Goal: Navigation & Orientation: Find specific page/section

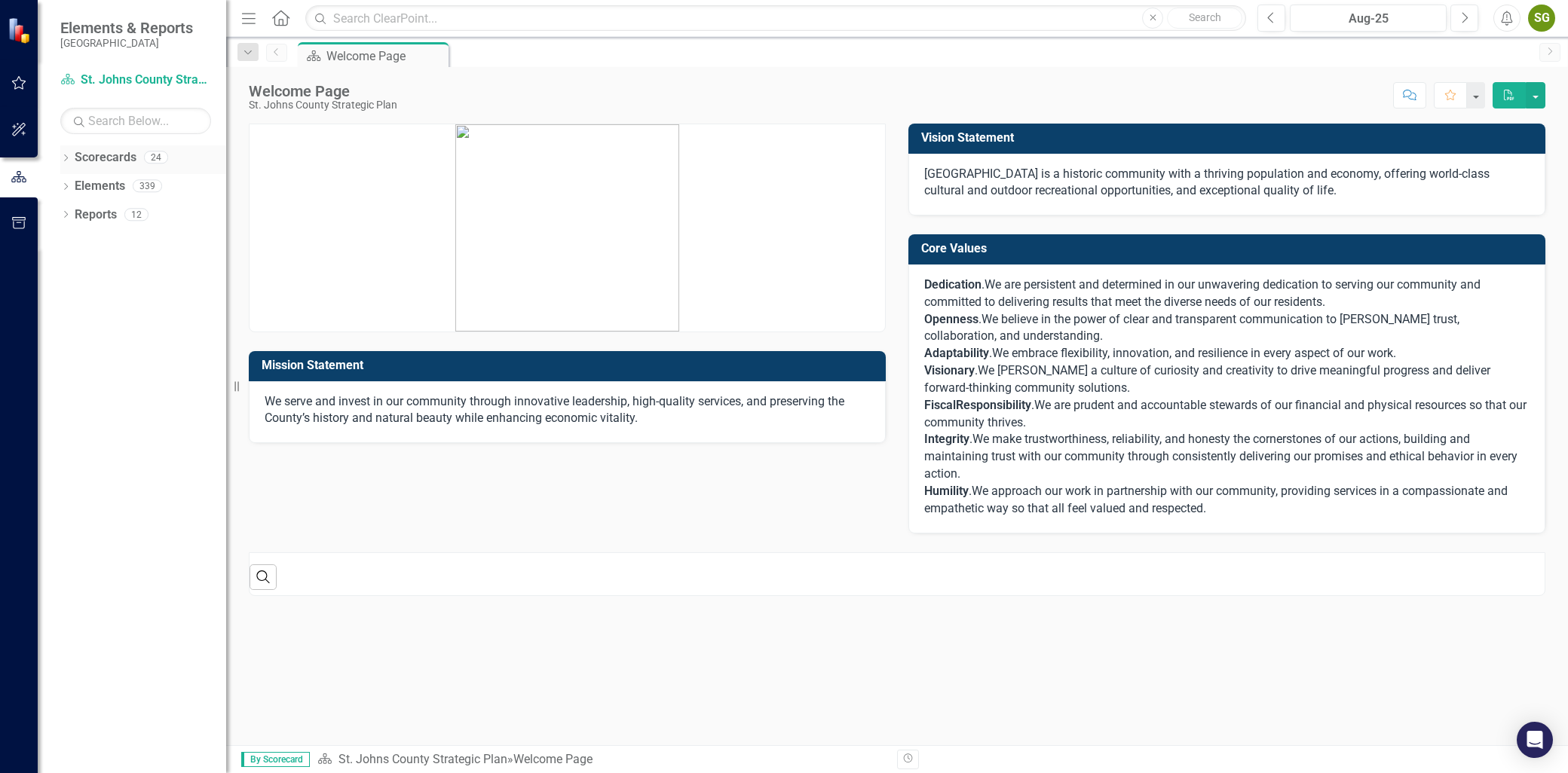
click at [66, 153] on div "Dropdown" at bounding box center [65, 159] width 11 height 13
click at [78, 189] on icon "Dropdown" at bounding box center [74, 185] width 12 height 9
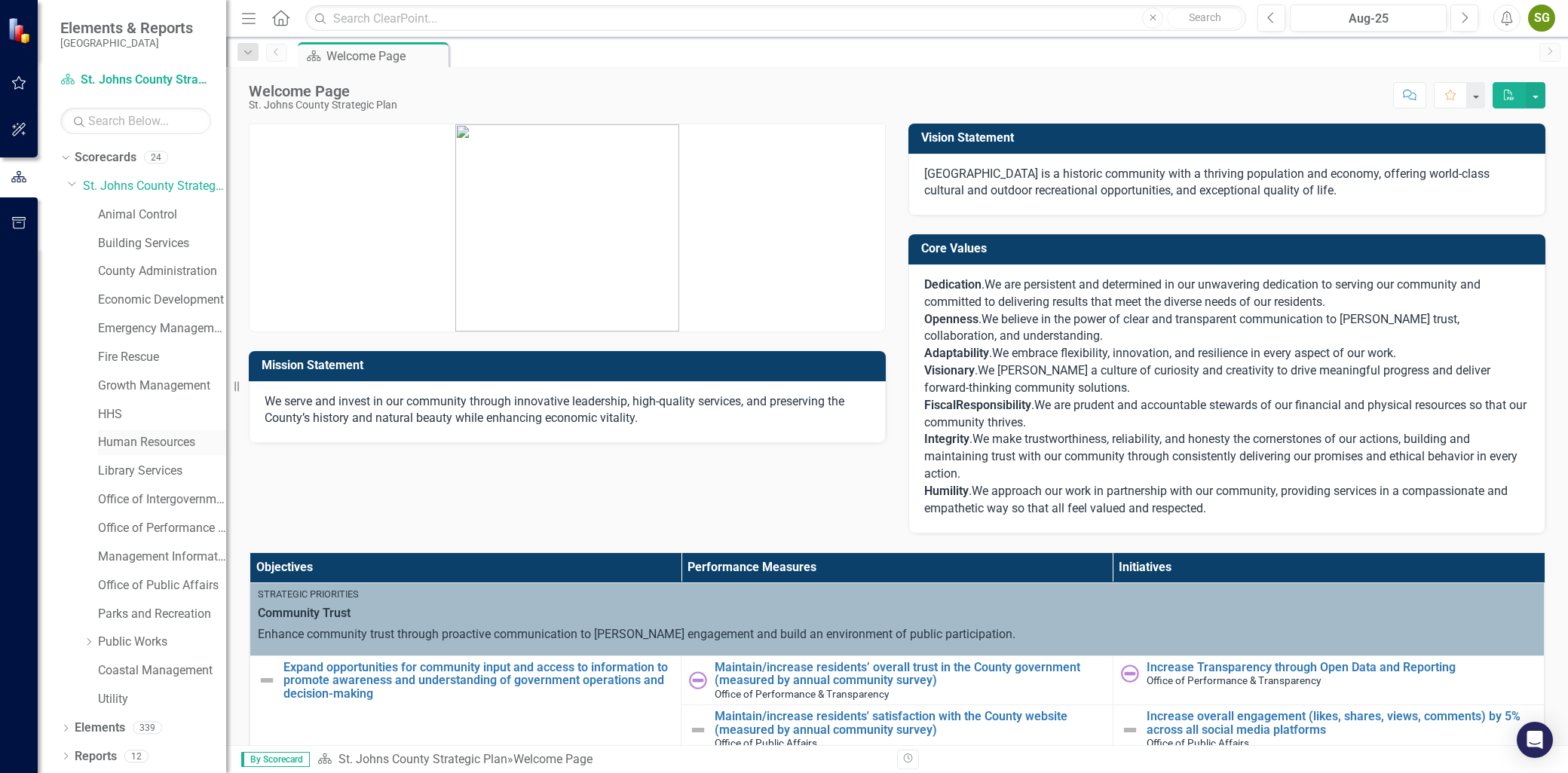
click at [114, 450] on link "Human Resources" at bounding box center [162, 443] width 128 height 17
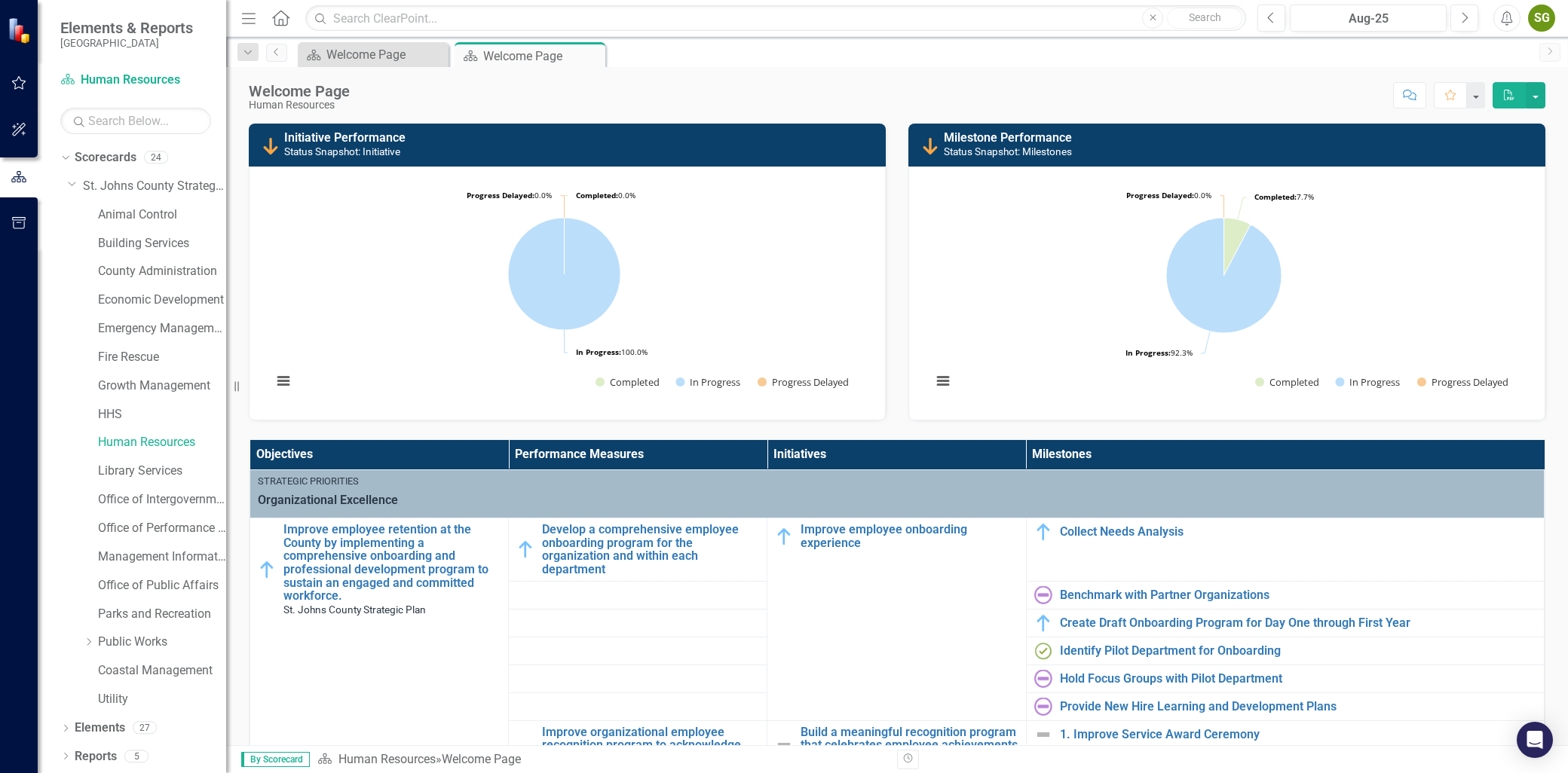
drag, startPoint x: 1555, startPoint y: 160, endPoint x: 1527, endPoint y: 269, distance: 112.5
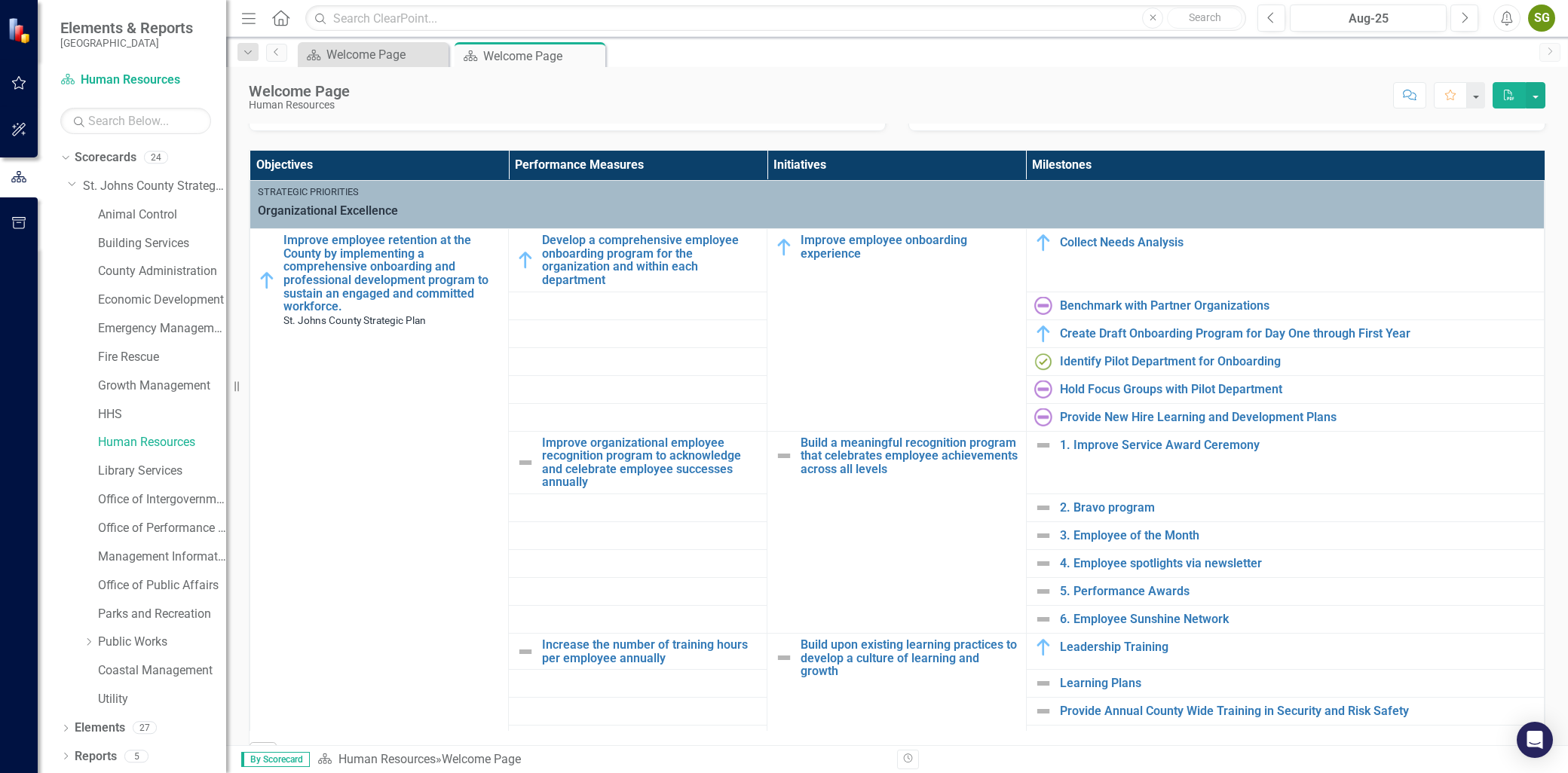
scroll to position [288, 0]
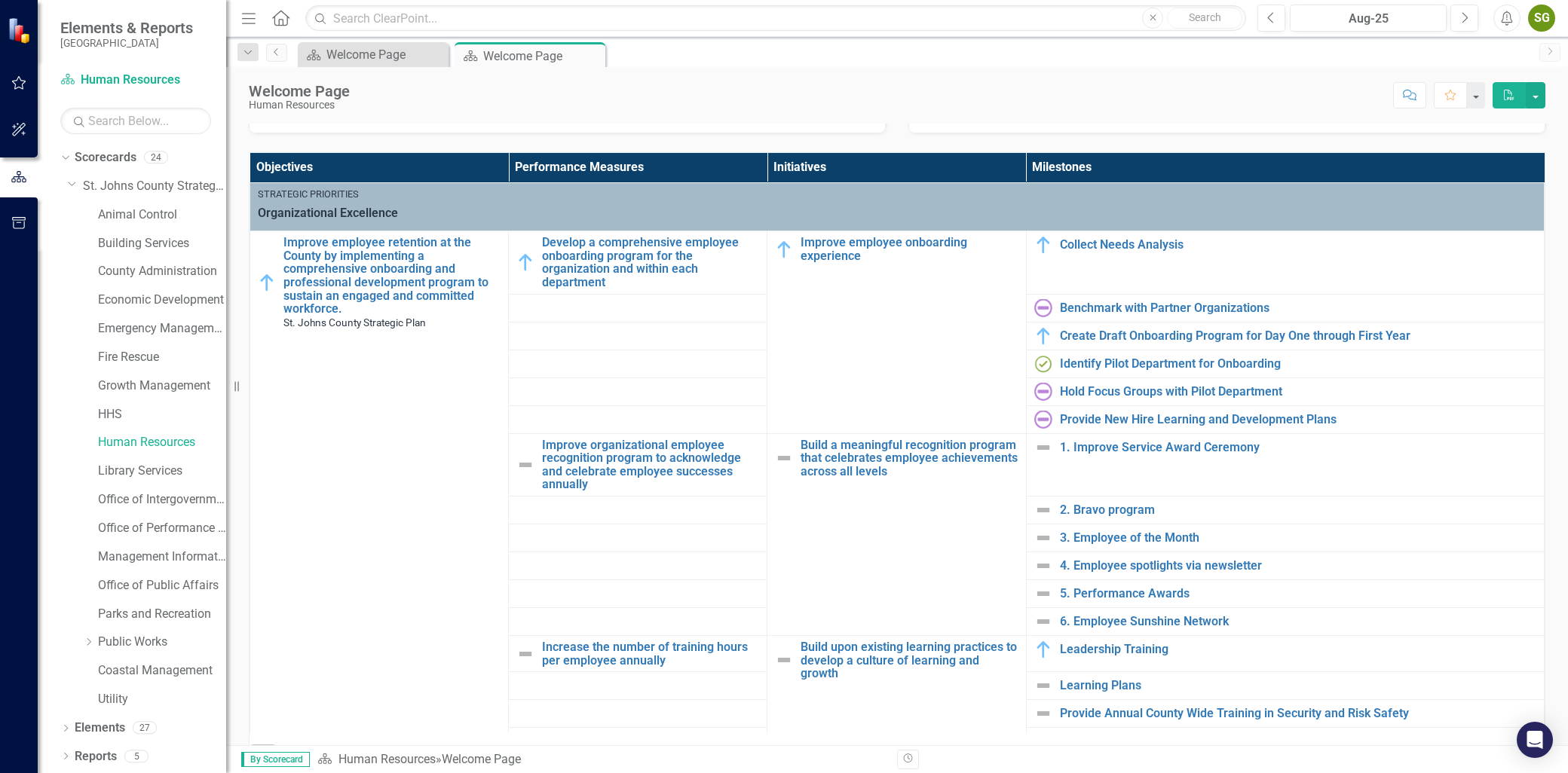
click at [873, 51] on div "Scorecard Welcome Page Close Scorecard Welcome Page Pin Close" at bounding box center [912, 54] width 1237 height 24
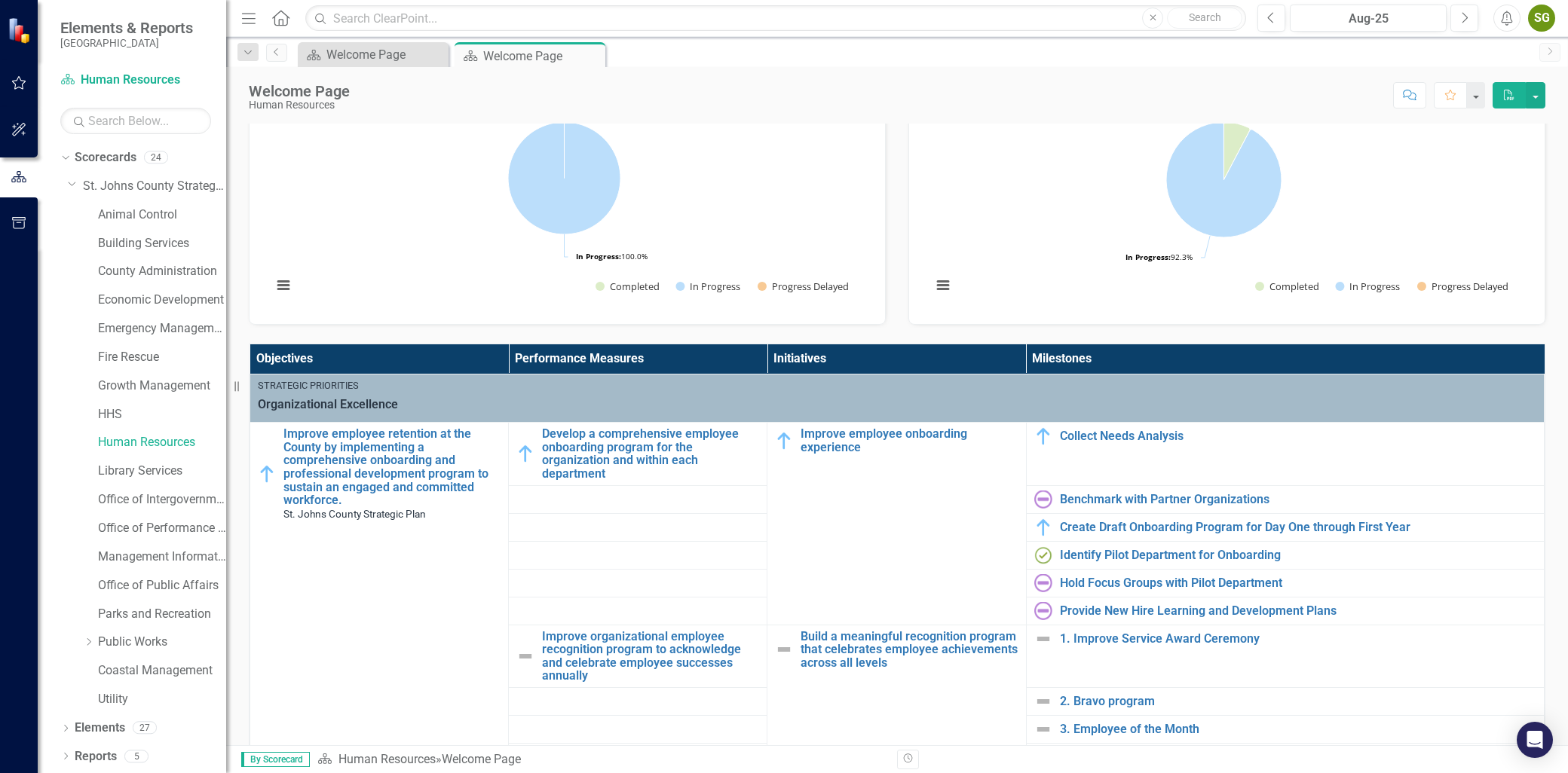
scroll to position [0, 0]
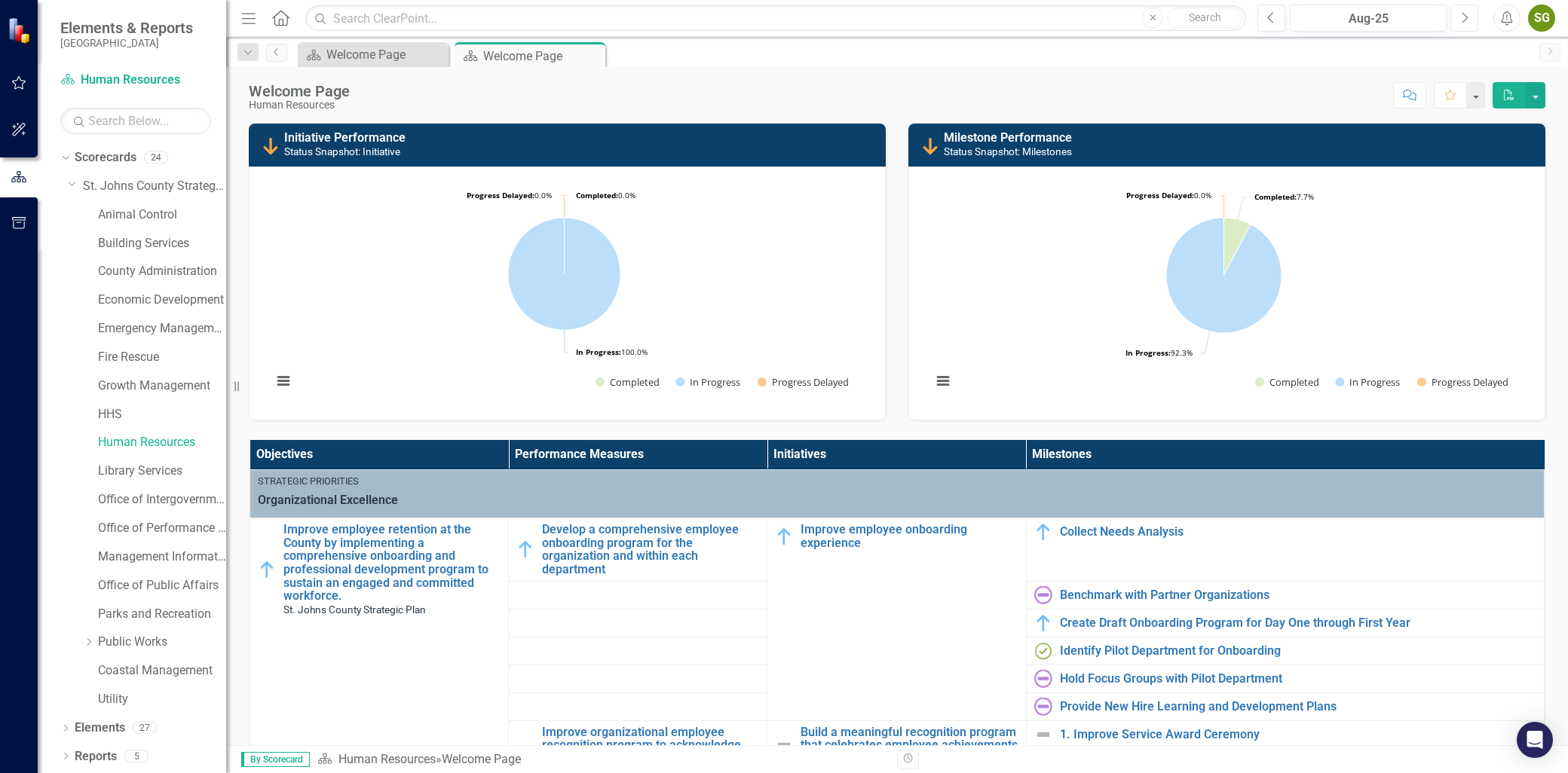
click at [1473, 10] on button "Next" at bounding box center [1463, 18] width 28 height 27
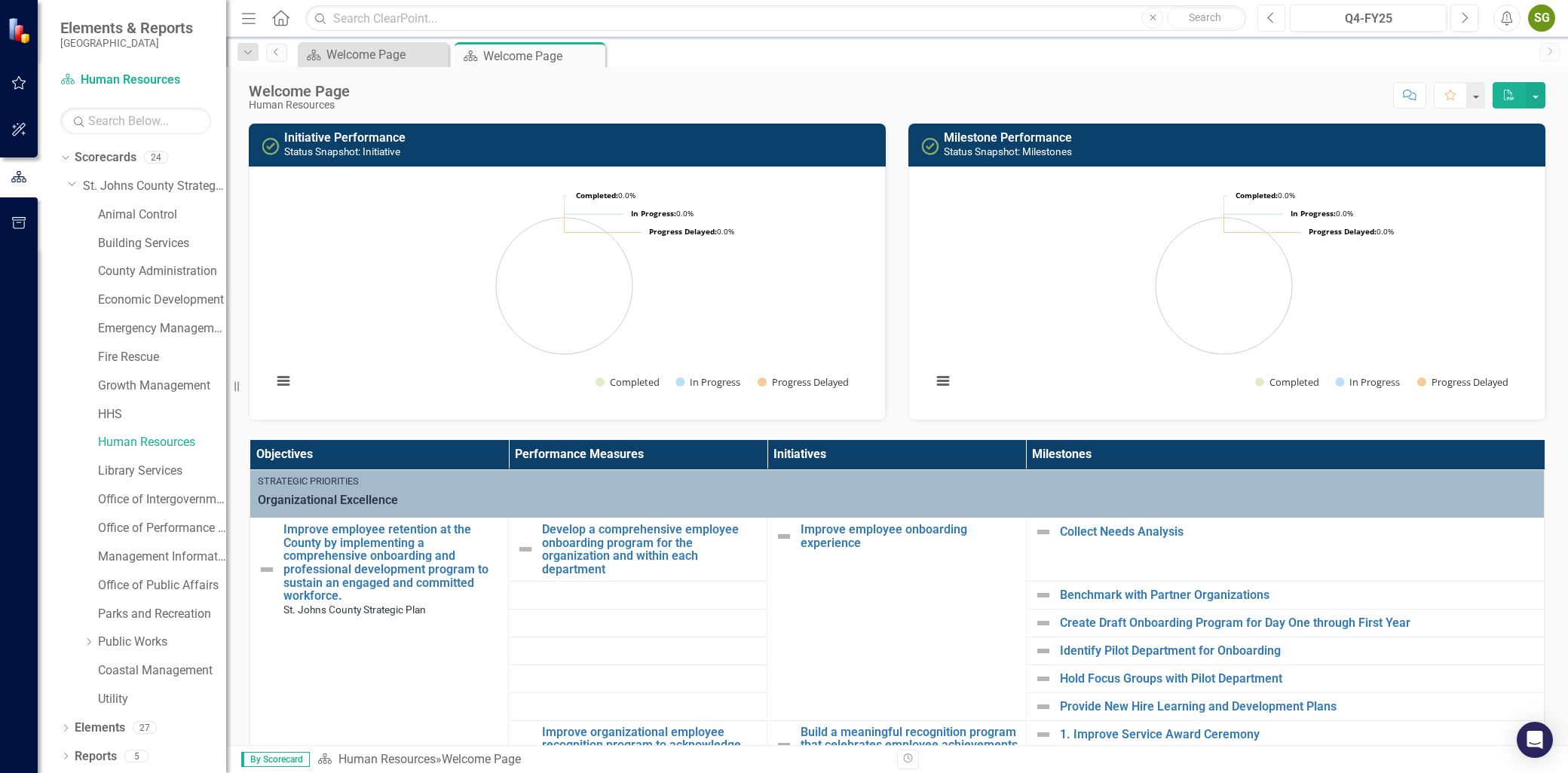
click at [1263, 23] on button "Previous" at bounding box center [1271, 18] width 28 height 27
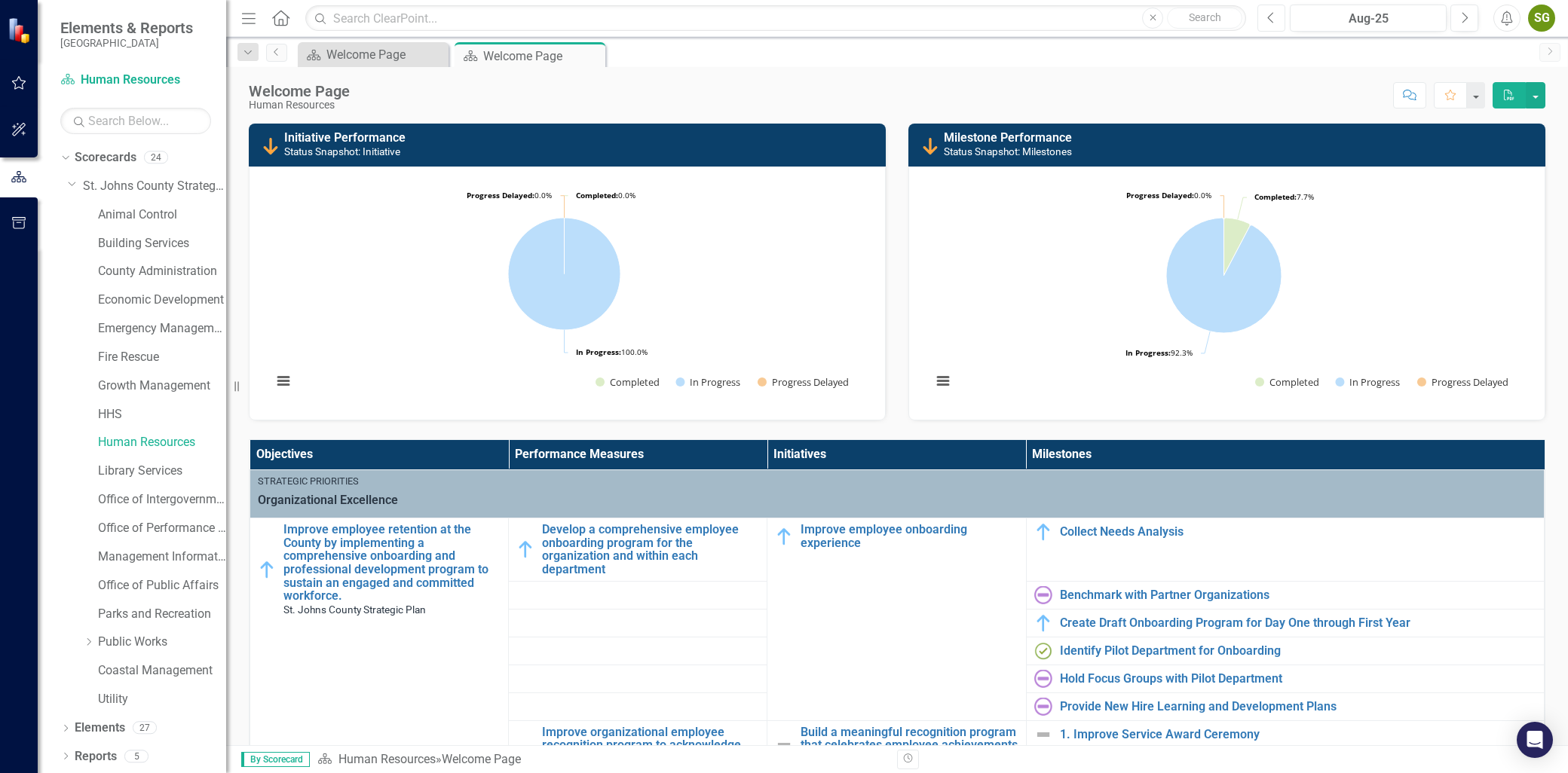
click at [1263, 23] on button "Previous" at bounding box center [1271, 18] width 28 height 27
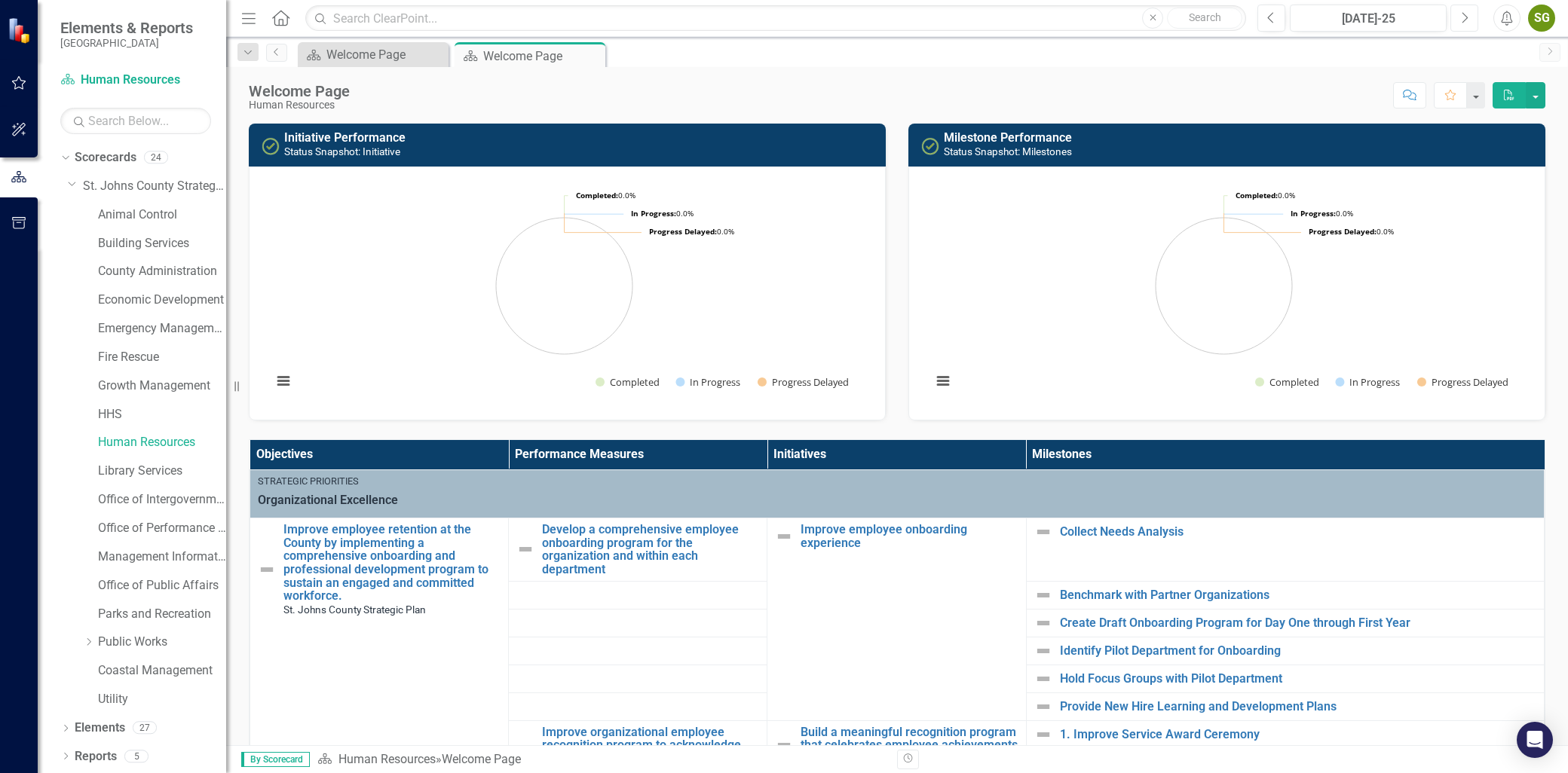
click at [1463, 13] on icon "button" at bounding box center [1465, 16] width 6 height 11
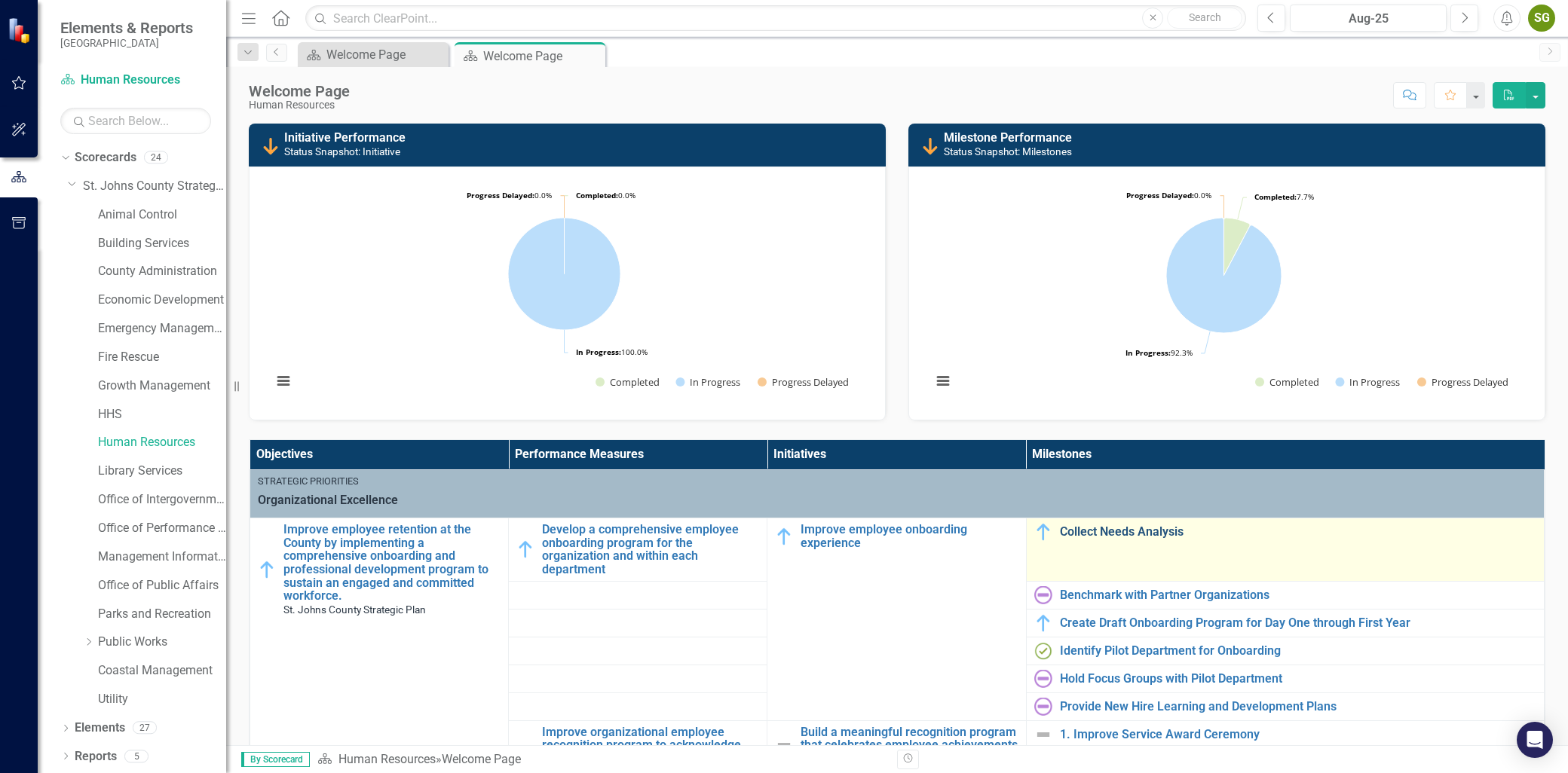
click at [1130, 536] on link "Collect Needs Analysis" at bounding box center [1298, 532] width 477 height 14
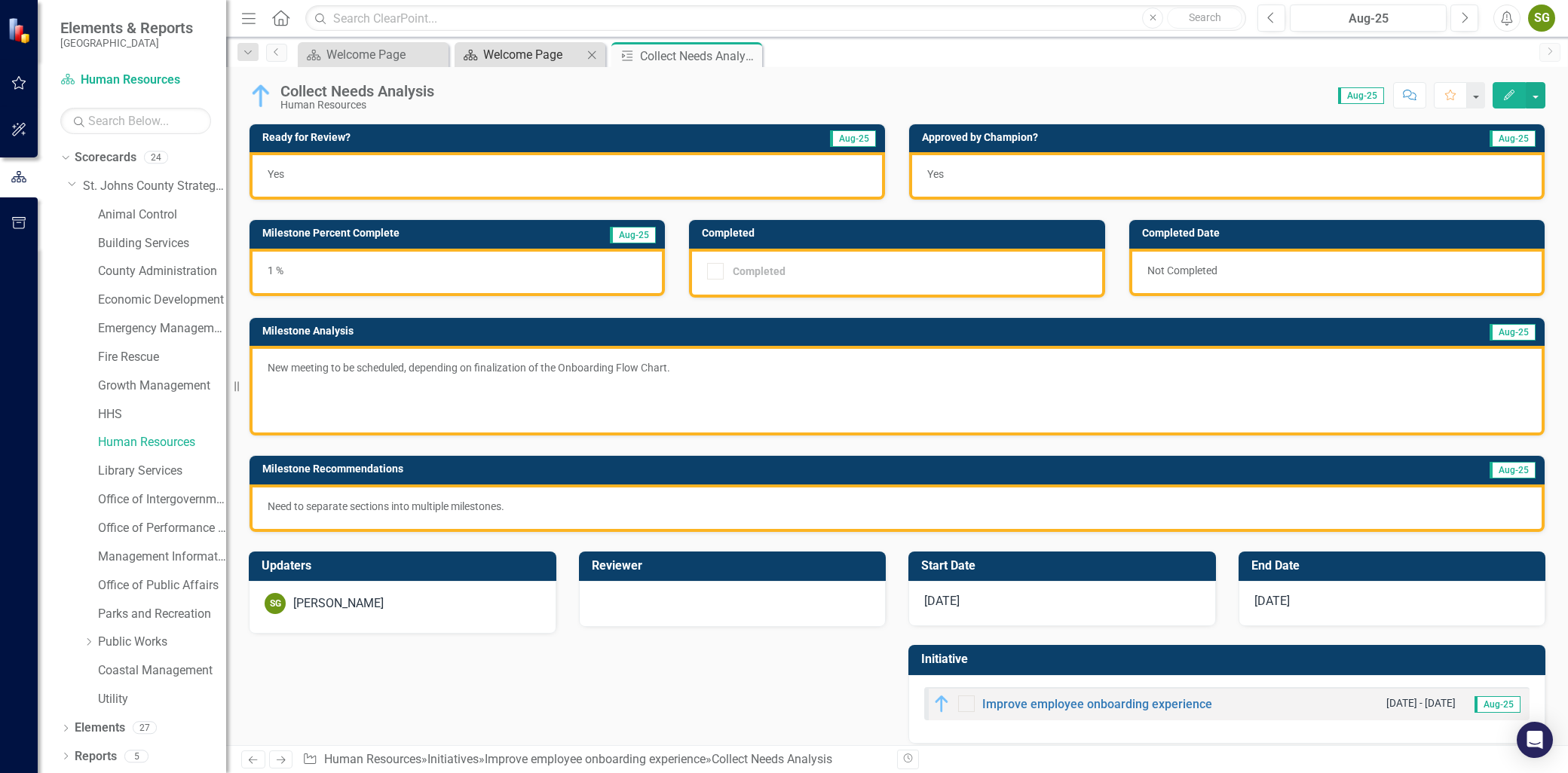
click at [559, 62] on div "Welcome Page" at bounding box center [533, 54] width 100 height 18
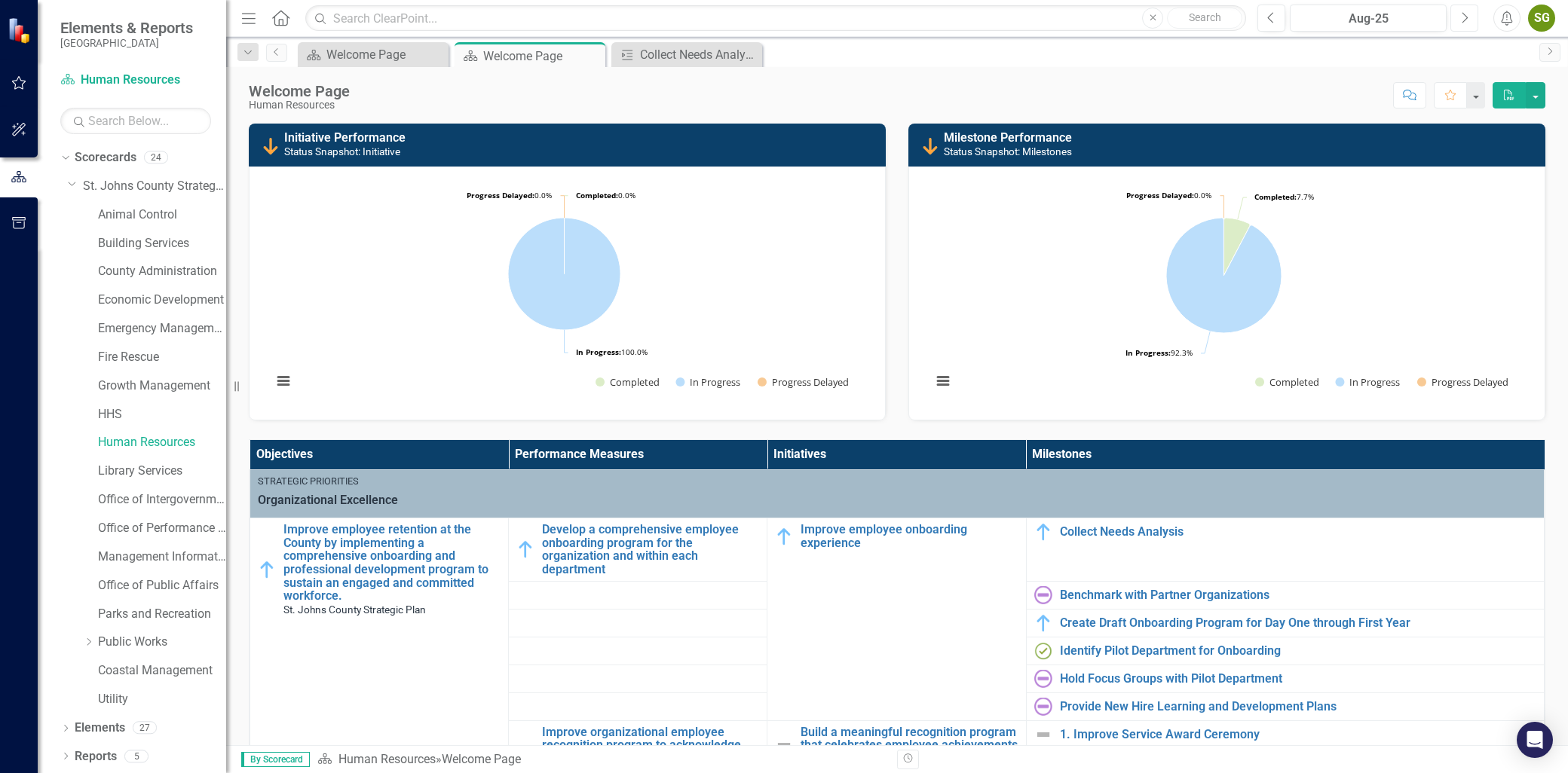
click at [1463, 19] on icon "Next" at bounding box center [1463, 18] width 9 height 14
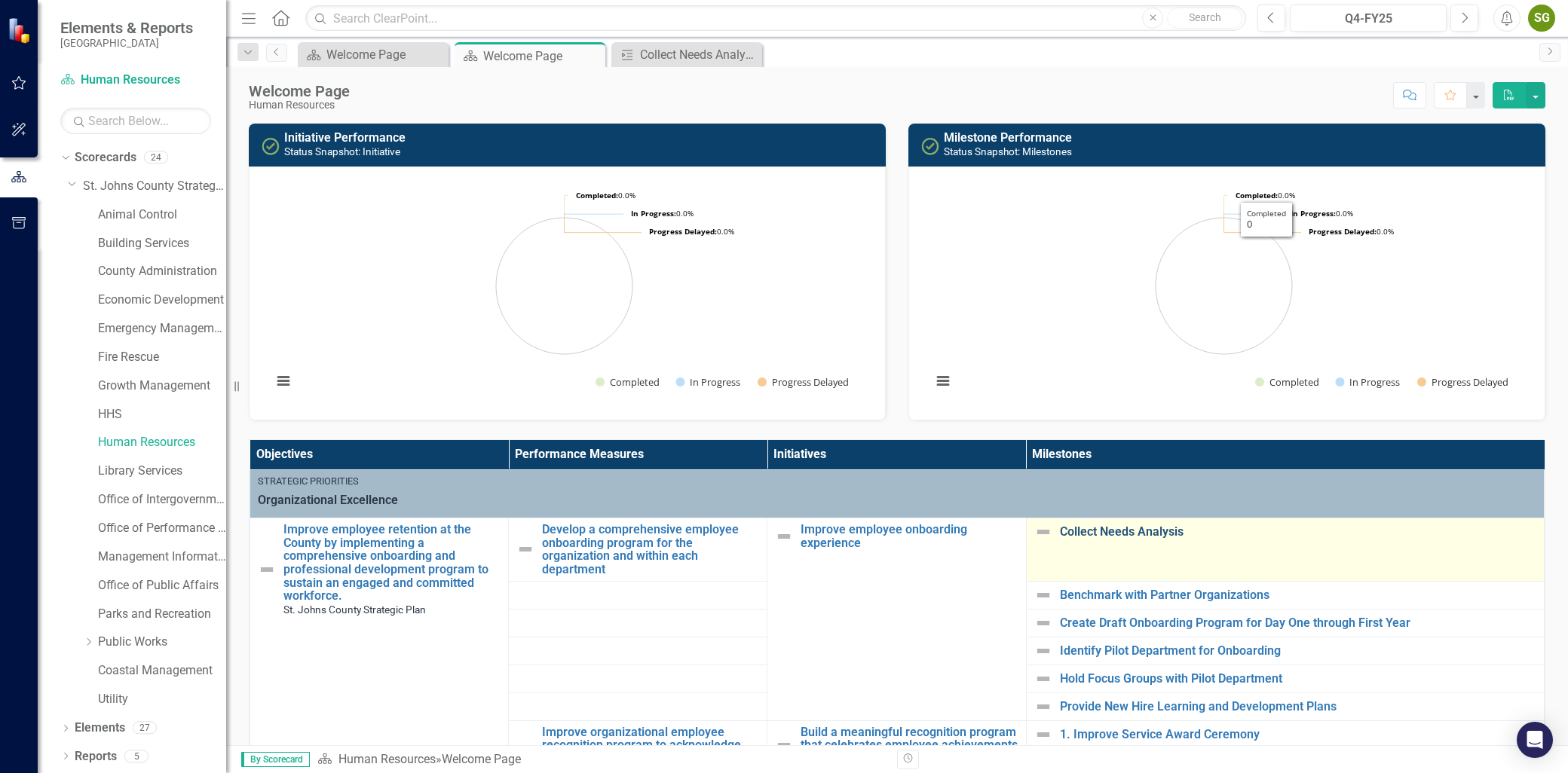
click at [1084, 538] on link "Collect Needs Analysis" at bounding box center [1298, 532] width 477 height 14
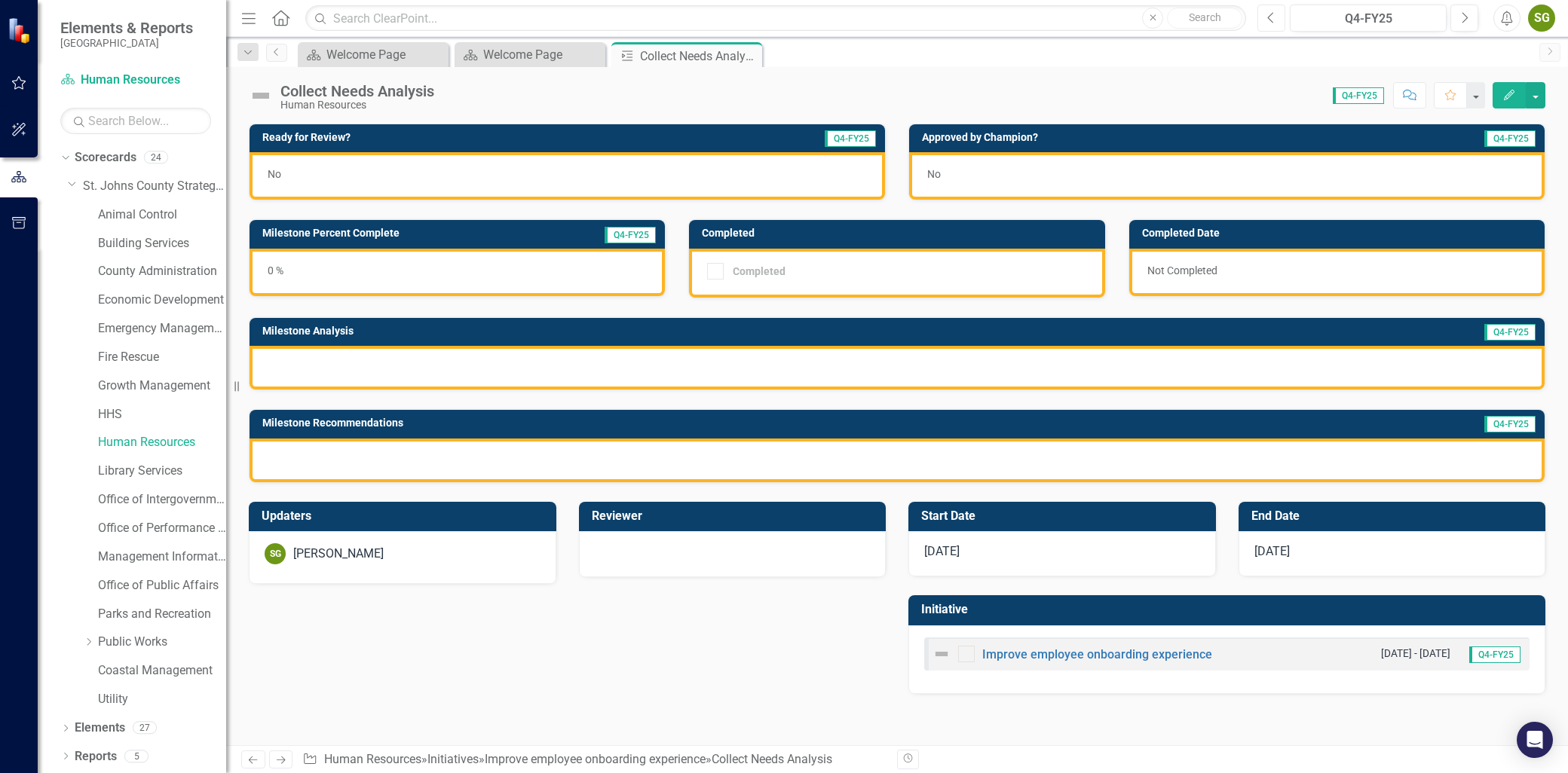
click at [1270, 18] on icon "button" at bounding box center [1271, 16] width 6 height 11
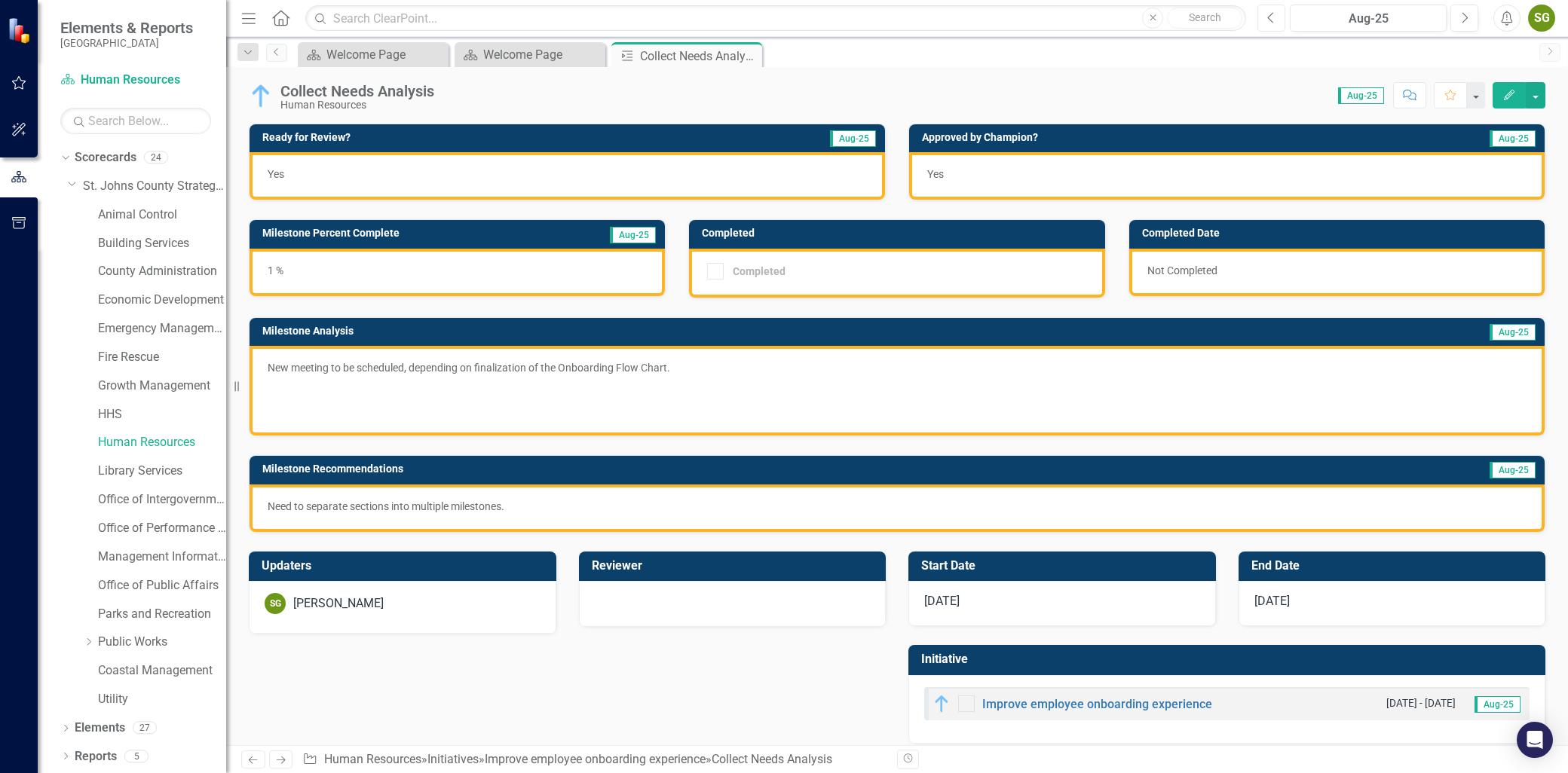
click at [1266, 32] on div "Menu Home Search Close Search Previous Aug-25 Next Alerts SG User Edit Profile …" at bounding box center [896, 18] width 1341 height 37
click at [1276, 20] on button "Previous" at bounding box center [1271, 18] width 28 height 27
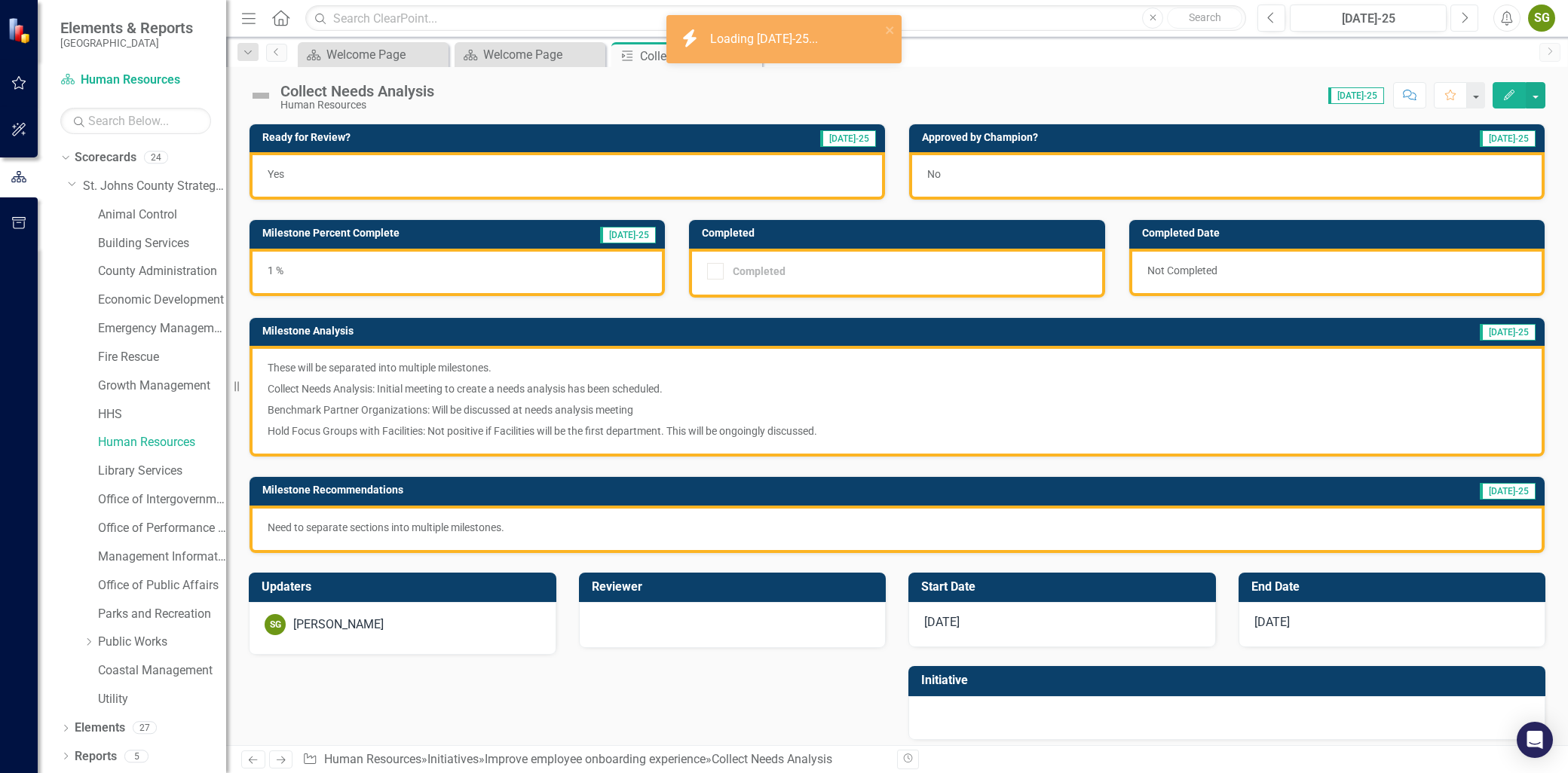
click at [1460, 28] on button "Next" at bounding box center [1463, 18] width 28 height 27
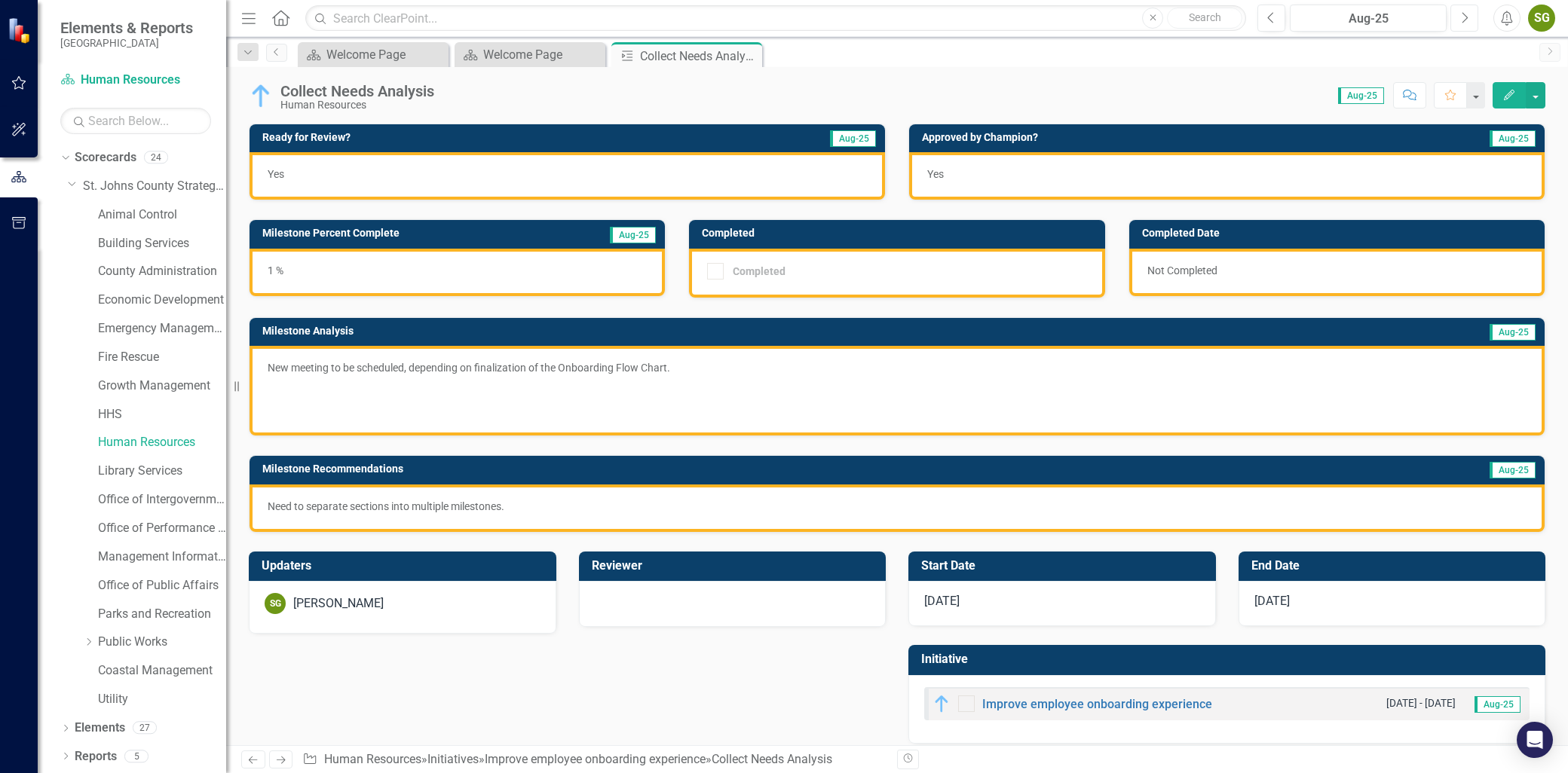
click at [1453, 25] on button "Next" at bounding box center [1463, 18] width 28 height 27
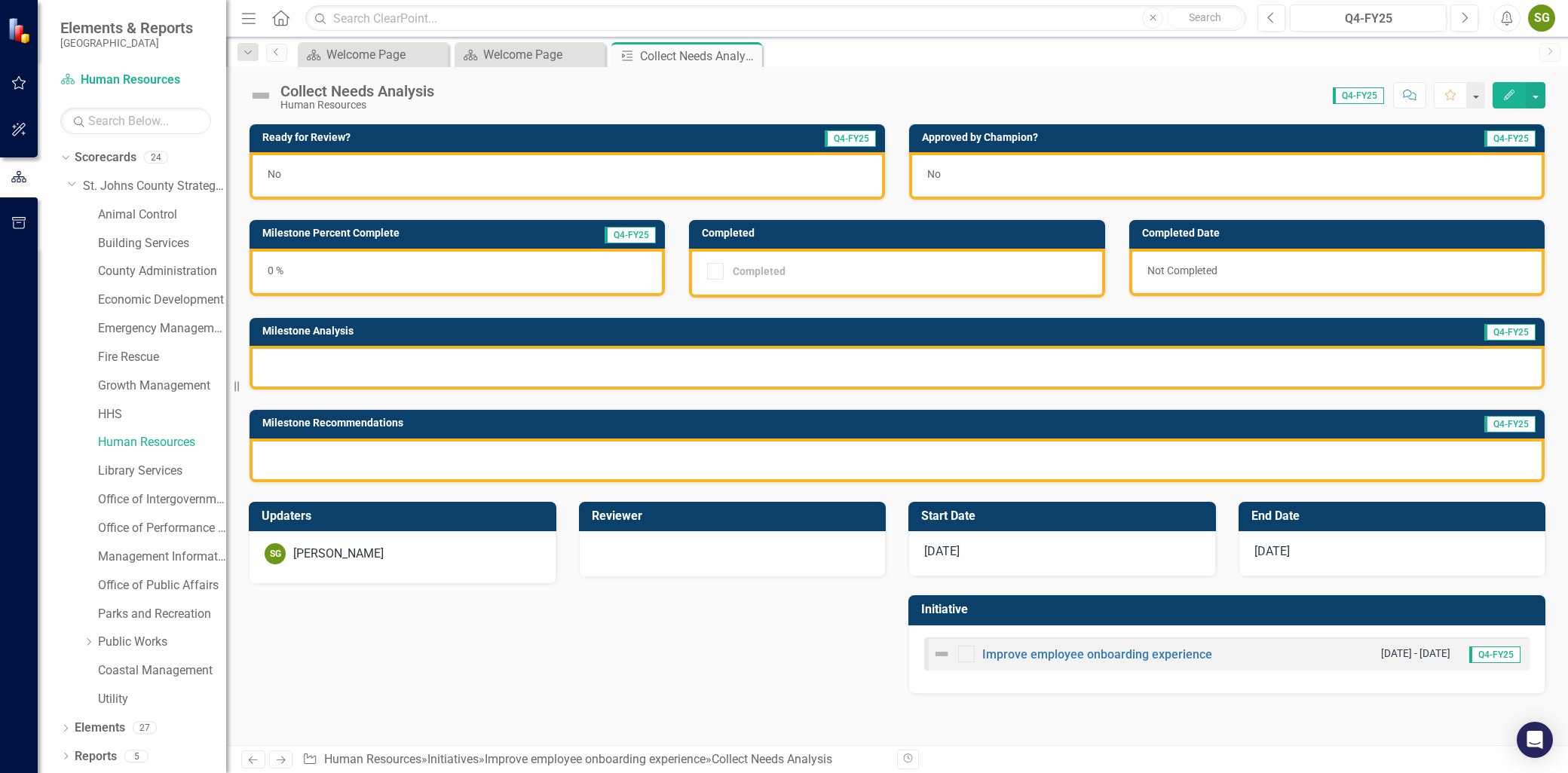
click at [1271, 32] on div "Menu Home Search Close Search Previous Q4-FY25 Next Alerts SG User Edit Profile…" at bounding box center [896, 18] width 1341 height 37
click at [1271, 25] on button "Previous" at bounding box center [1271, 18] width 28 height 27
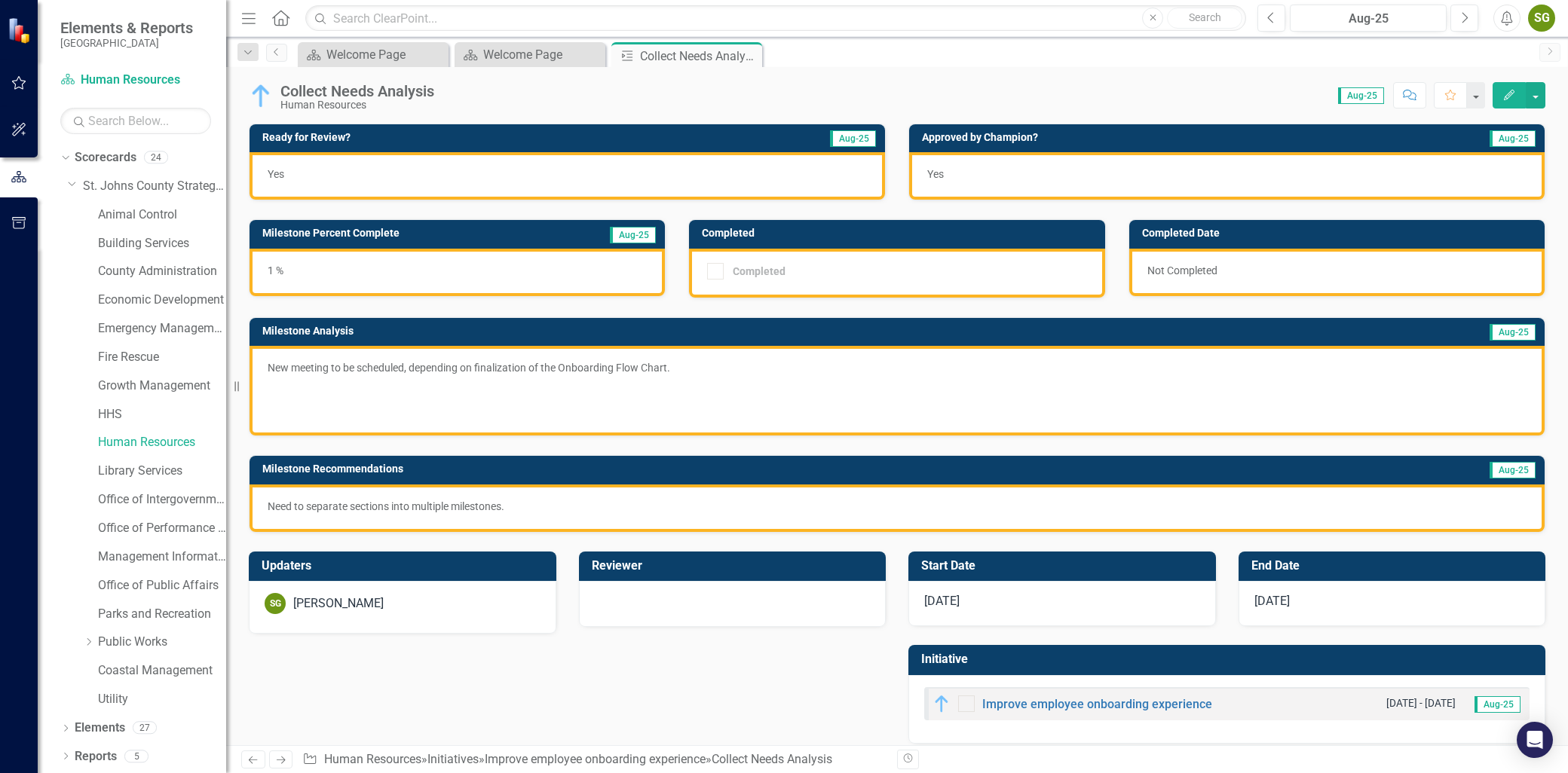
click at [0, 0] on div "Close" at bounding box center [0, 0] width 0 height 0
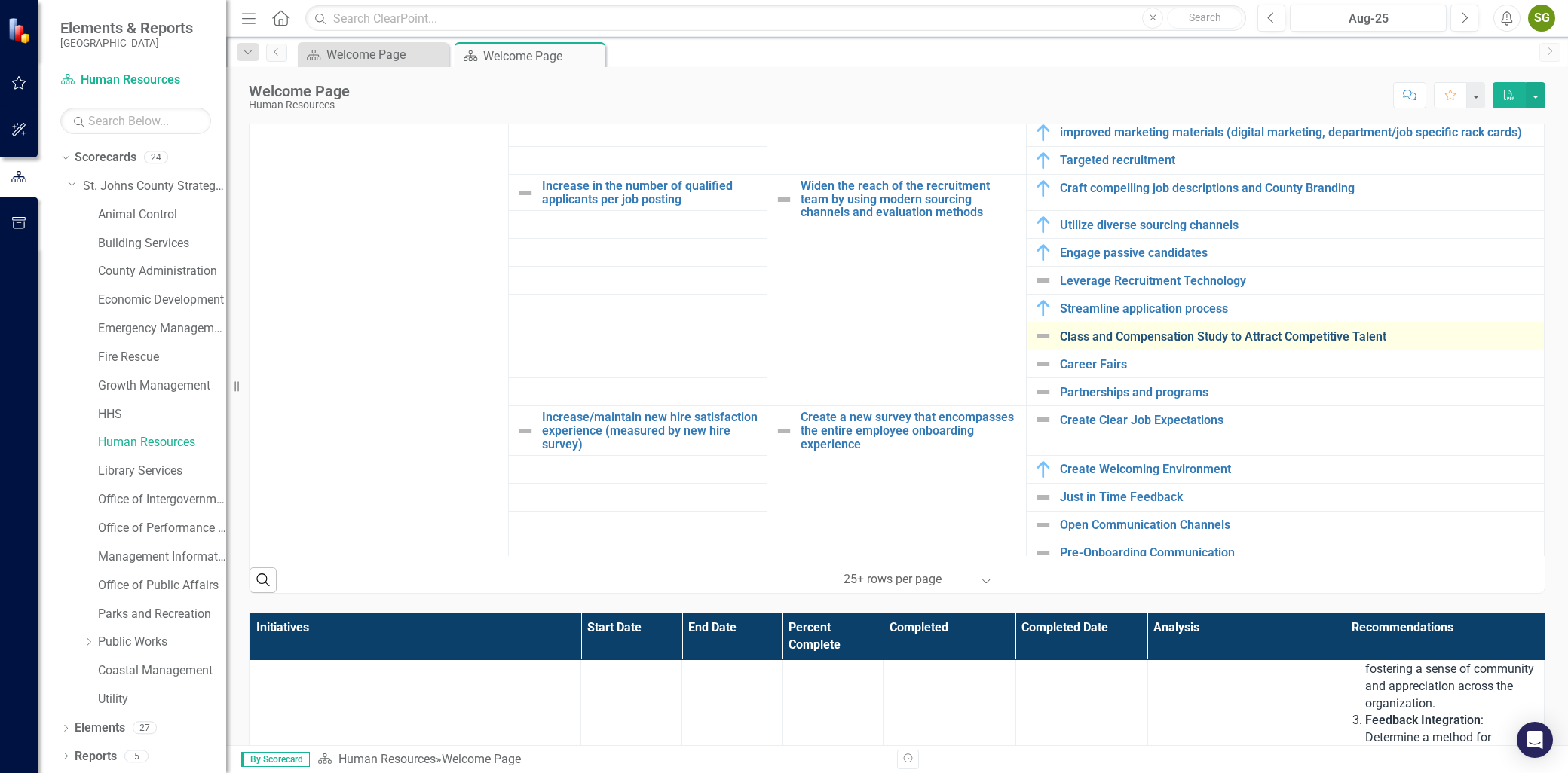
scroll to position [1075, 0]
